Goal: Information Seeking & Learning: Learn about a topic

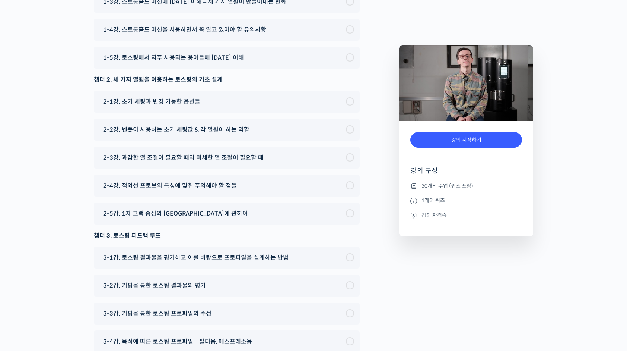
scroll to position [3664, 0]
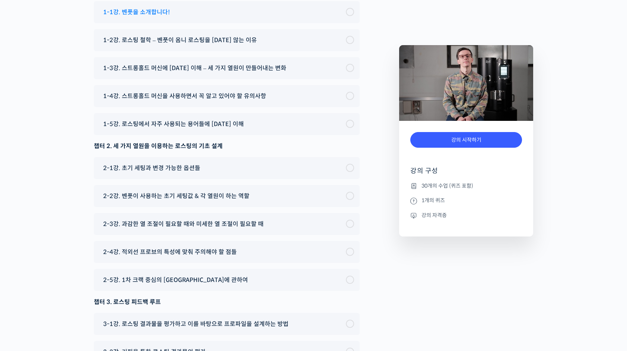
click at [153, 17] on span "1-1강. 벤풋을 소개합니다!" at bounding box center [136, 12] width 67 height 10
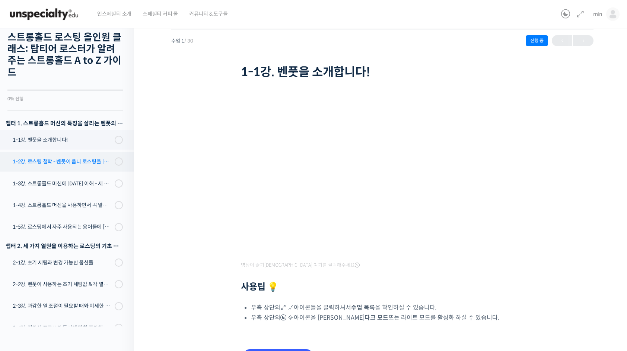
click at [71, 162] on div "1-2강. 로스팅 철학 - 벤풋이 옴니 로스팅을 [DATE] 않는 이유" at bounding box center [63, 161] width 100 height 8
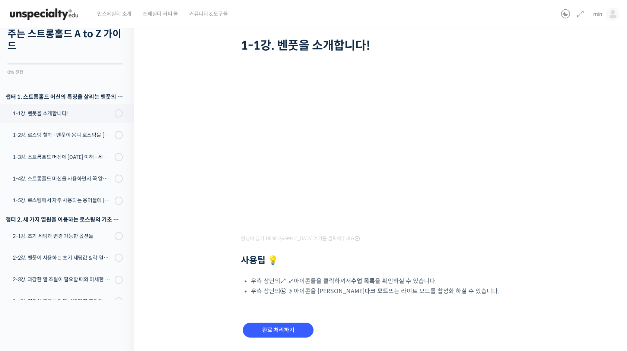
scroll to position [66, 0]
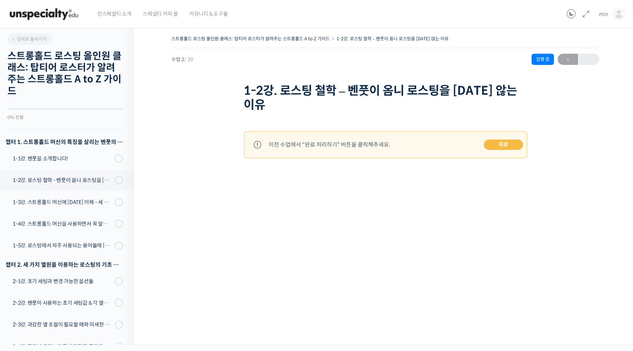
scroll to position [142, 0]
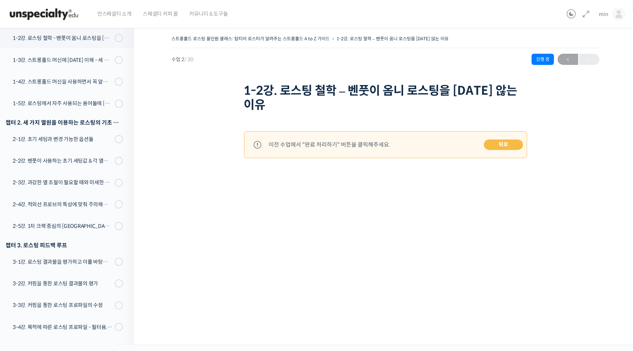
click at [506, 144] on link "뒤로" at bounding box center [503, 144] width 39 height 10
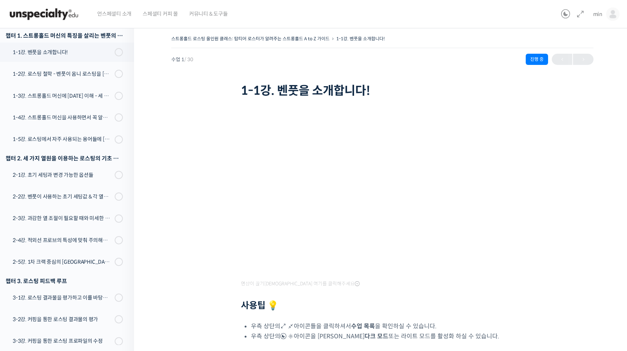
scroll to position [66, 0]
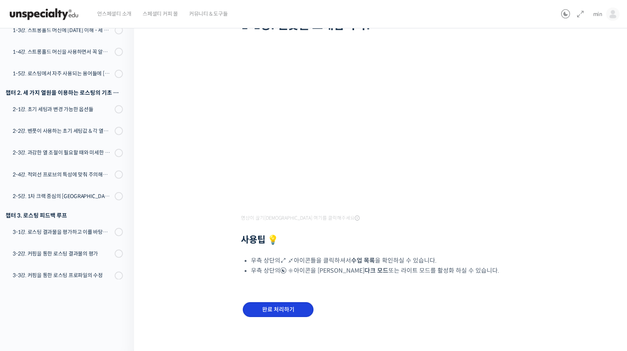
click at [297, 310] on input "완료 처리하기" at bounding box center [278, 309] width 71 height 15
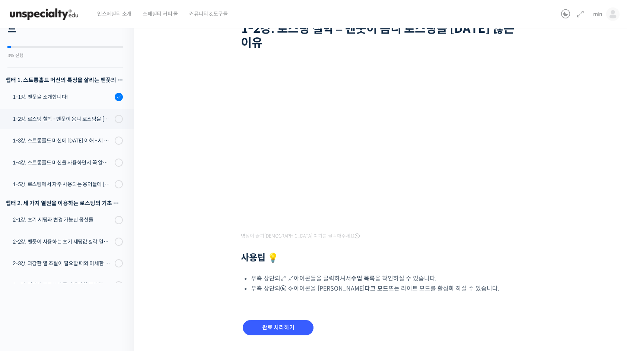
scroll to position [80, 0]
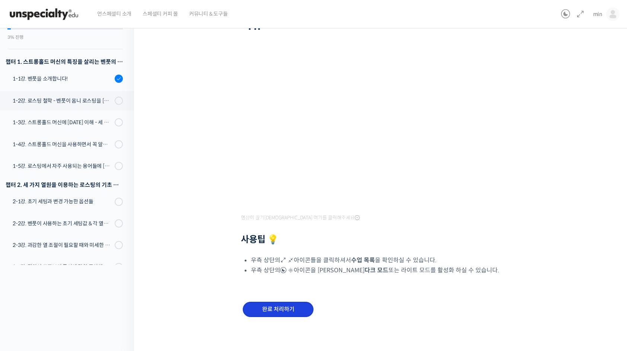
click at [295, 306] on input "완료 처리하기" at bounding box center [278, 308] width 71 height 15
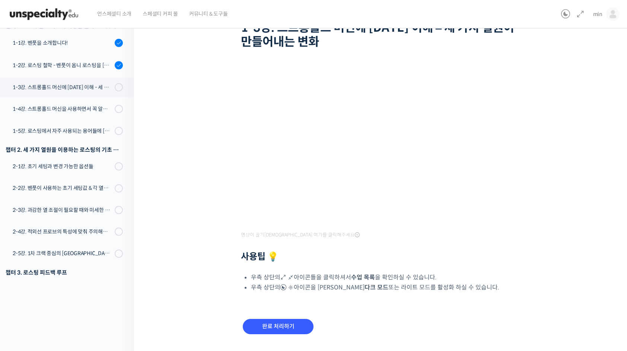
scroll to position [80, 0]
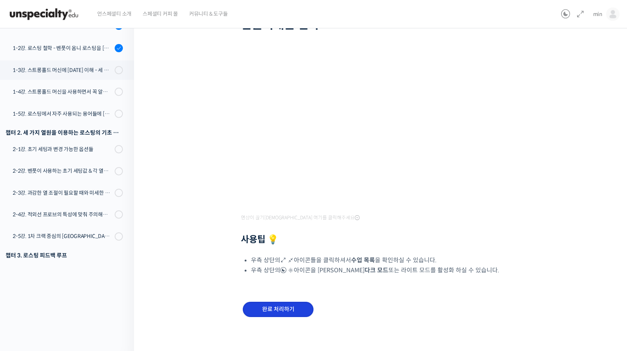
click at [273, 304] on input "완료 처리하기" at bounding box center [278, 308] width 71 height 15
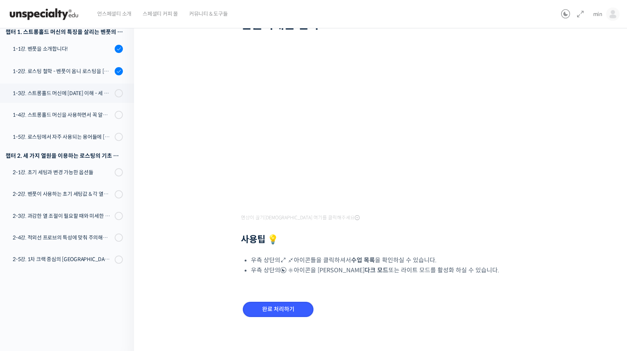
scroll to position [0, 0]
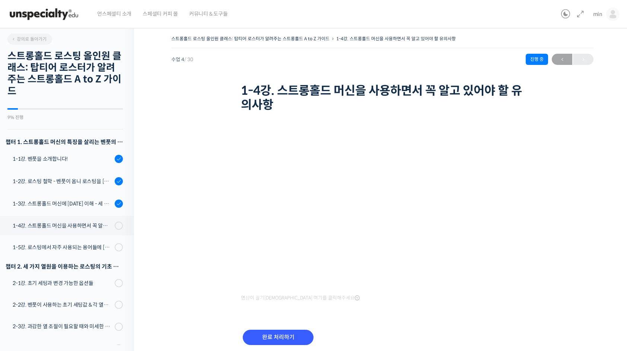
scroll to position [187, 0]
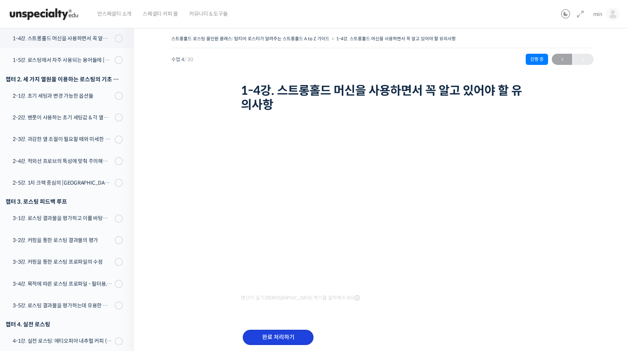
click at [305, 333] on input "완료 처리하기" at bounding box center [278, 336] width 71 height 15
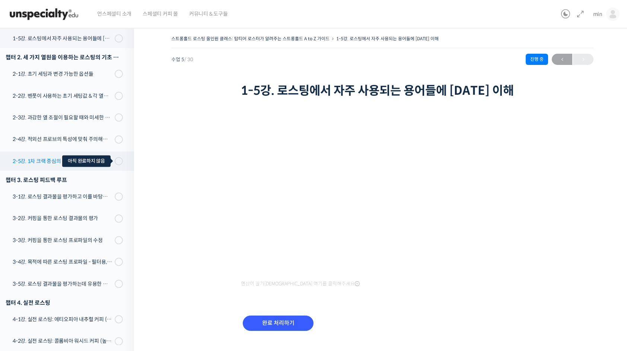
scroll to position [135, 0]
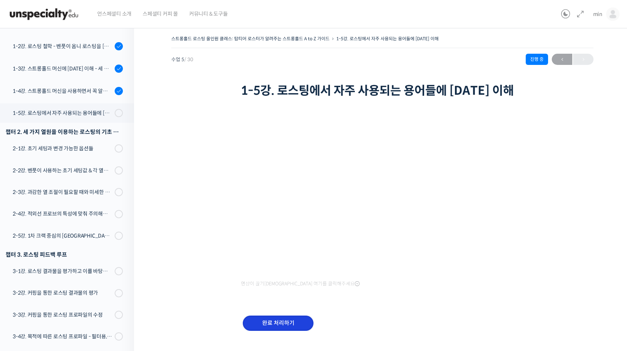
click at [293, 323] on input "완료 처리하기" at bounding box center [278, 322] width 71 height 15
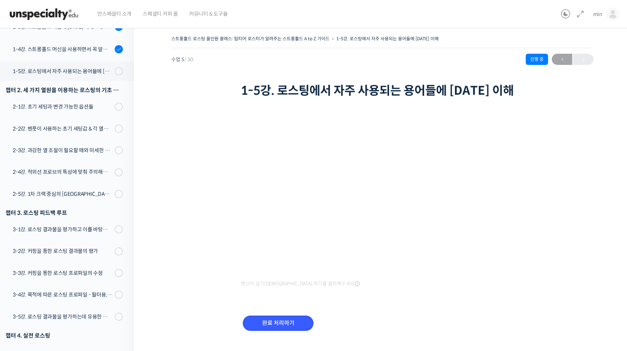
scroll to position [172, 0]
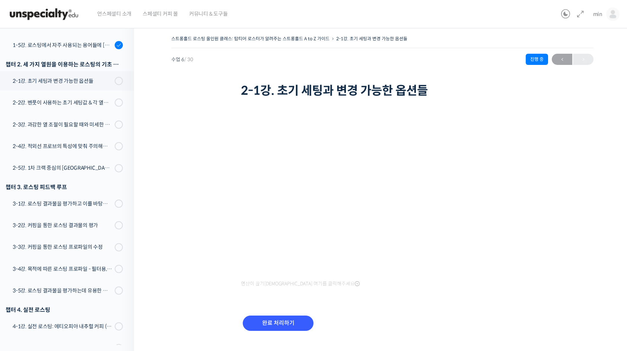
scroll to position [232, 0]
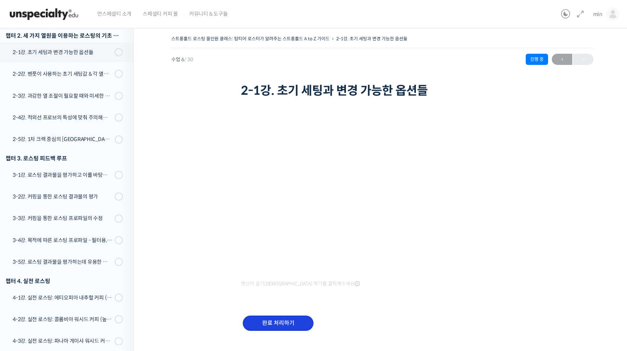
click at [271, 321] on input "완료 처리하기" at bounding box center [278, 322] width 71 height 15
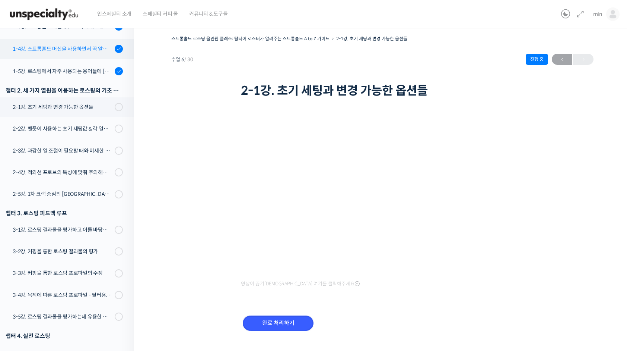
scroll to position [120, 0]
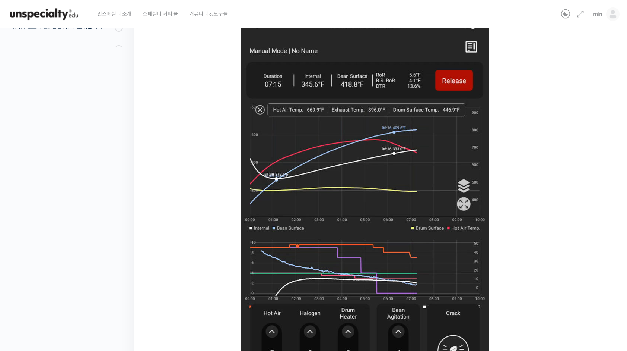
scroll to position [433, 0]
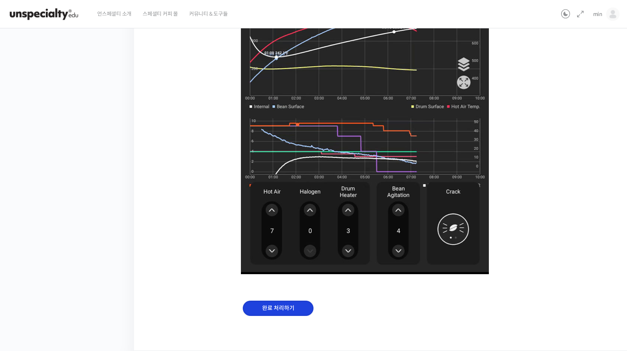
click at [292, 314] on input "완료 처리하기" at bounding box center [278, 307] width 71 height 15
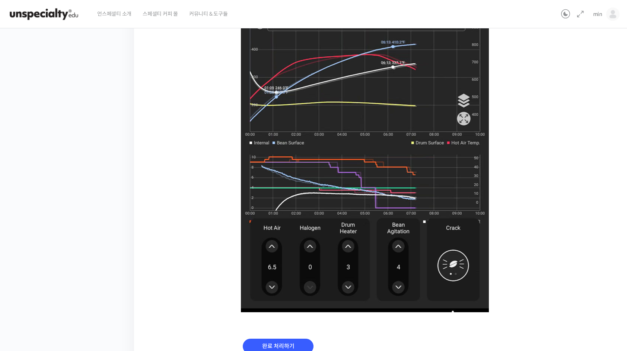
scroll to position [433, 0]
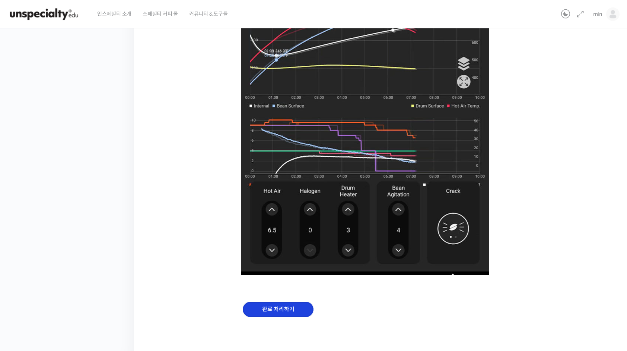
click at [286, 308] on input "완료 처리하기" at bounding box center [278, 308] width 71 height 15
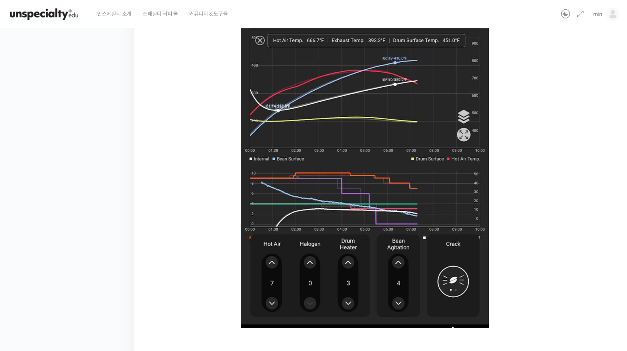
scroll to position [418, 0]
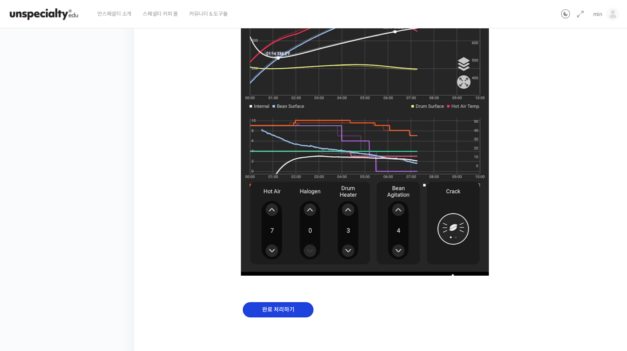
click at [292, 311] on input "완료 처리하기" at bounding box center [278, 309] width 71 height 15
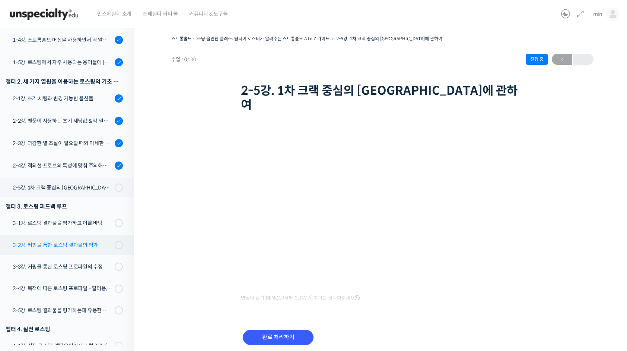
scroll to position [372, 0]
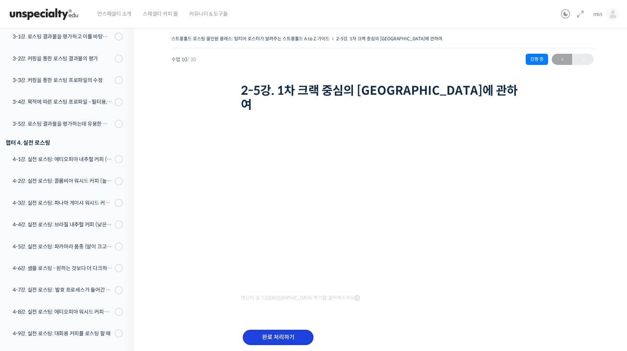
click at [287, 329] on input "완료 처리하기" at bounding box center [278, 336] width 71 height 15
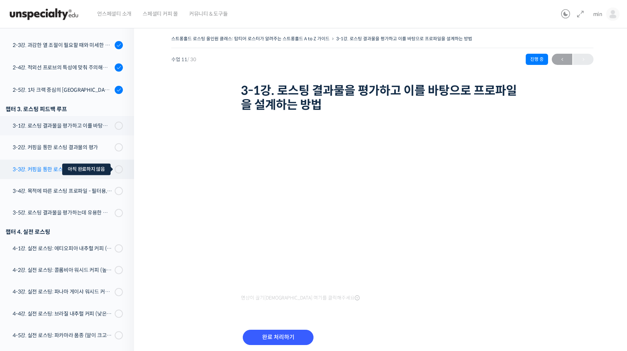
scroll to position [283, 0]
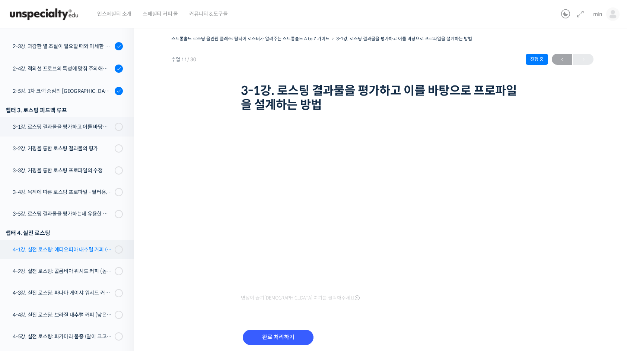
click at [93, 252] on div "4-1강. 실전 로스팅: 에티오피아 내추럴 커피 (당분이 많이 포함되어 있고 색이 고르지 않은 경우)" at bounding box center [63, 249] width 100 height 8
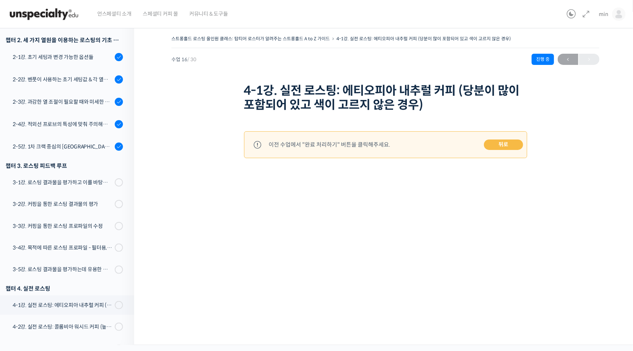
scroll to position [227, 0]
click at [94, 185] on div "3-1강. 로스팅 결과물을 평가하고 이를 바탕으로 프로파일을 설계하는 방법" at bounding box center [63, 183] width 100 height 8
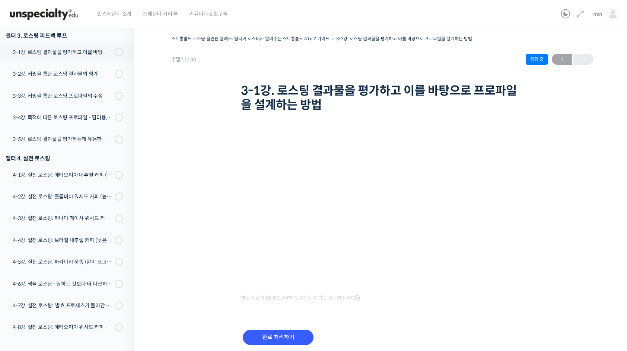
scroll to position [96, 0]
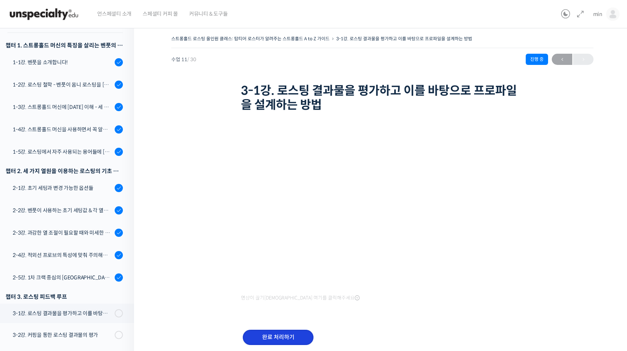
click at [277, 335] on input "완료 처리하기" at bounding box center [278, 336] width 71 height 15
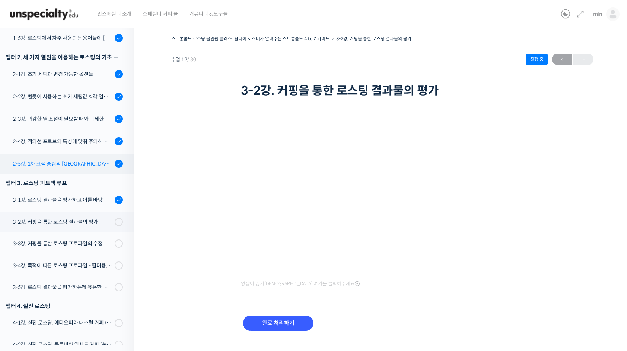
scroll to position [244, 0]
